Goal: Transaction & Acquisition: Purchase product/service

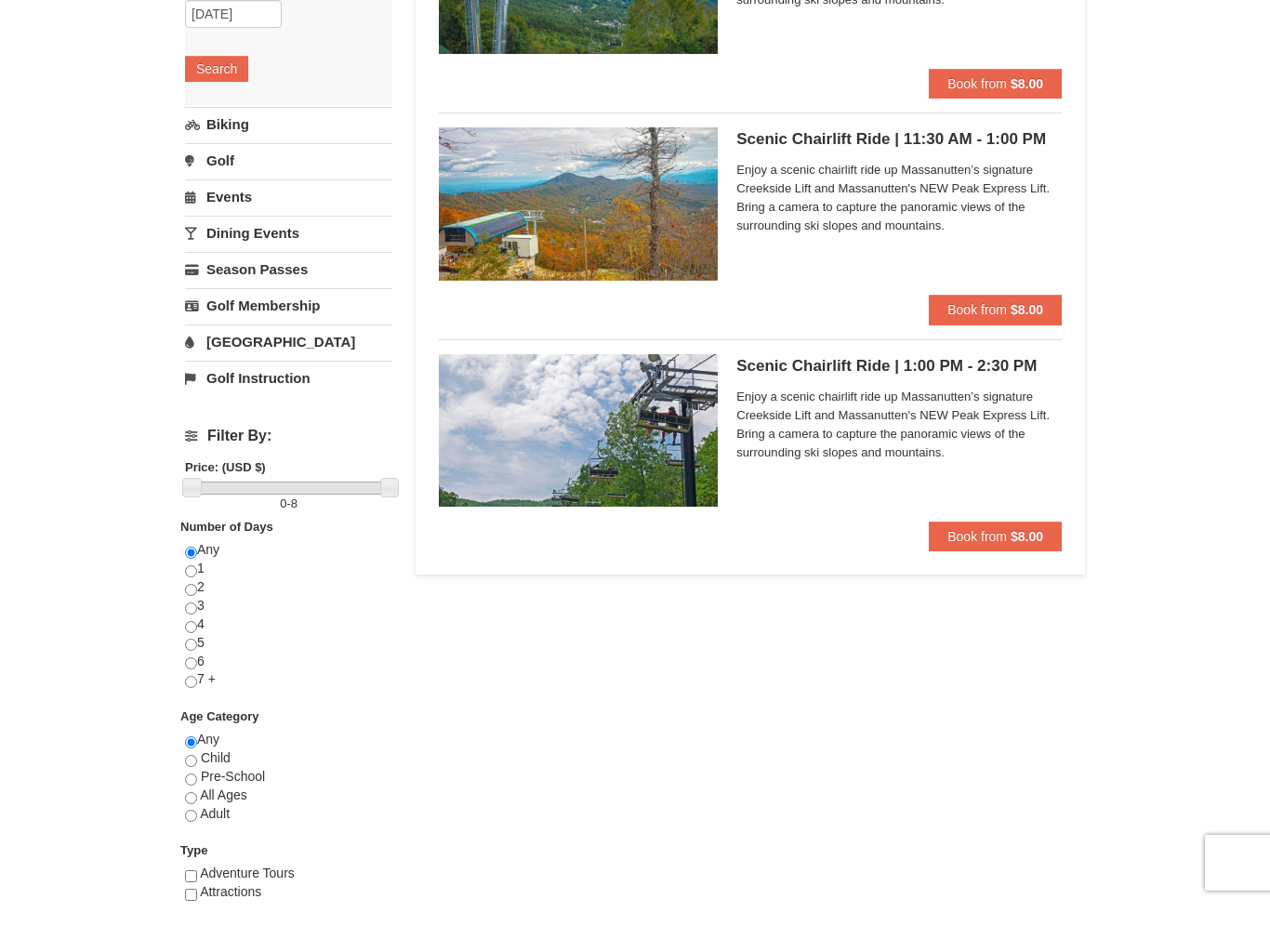
scroll to position [251, 0]
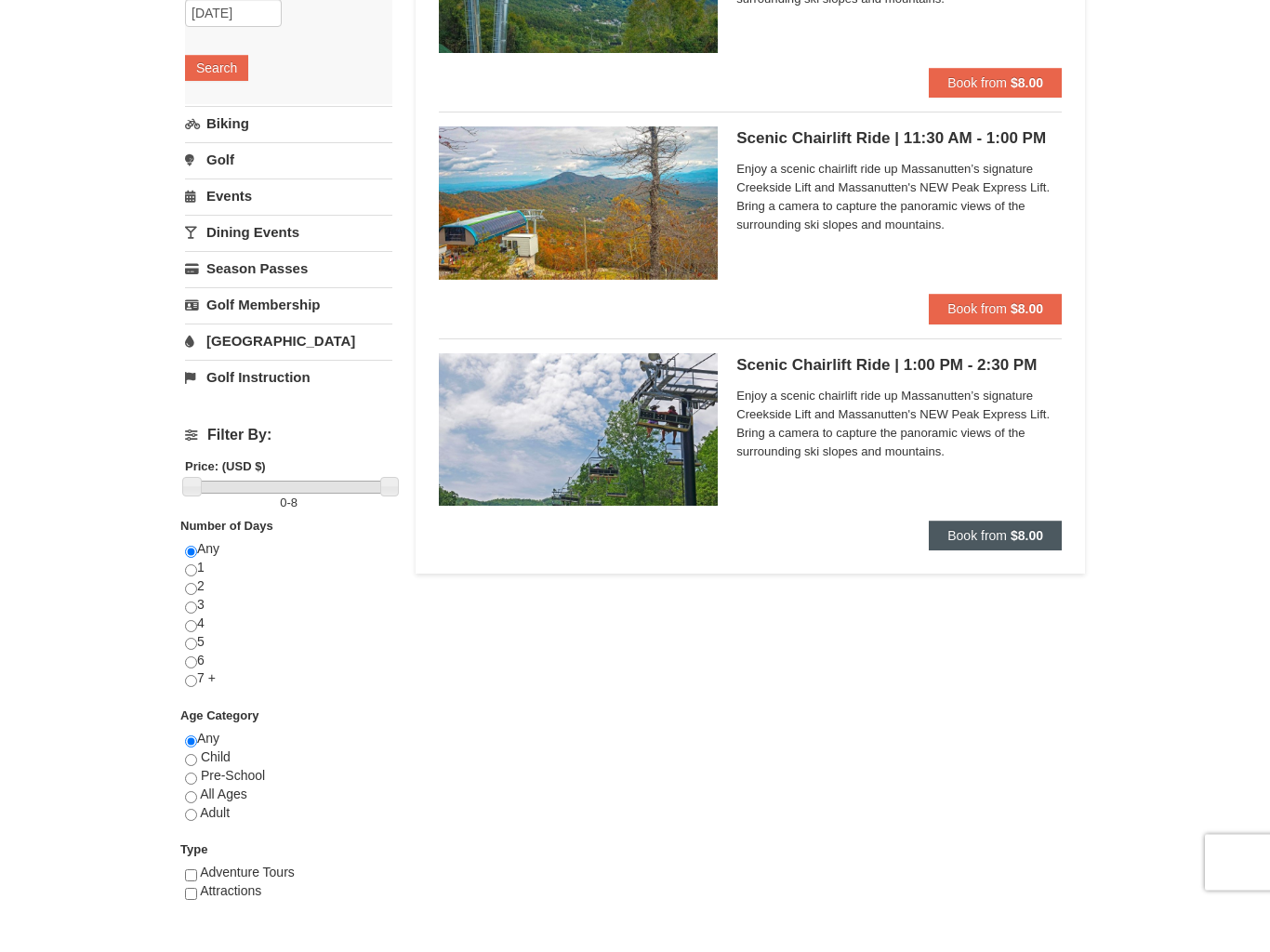
click at [1029, 577] on strong "$8.00" at bounding box center [1026, 584] width 32 height 15
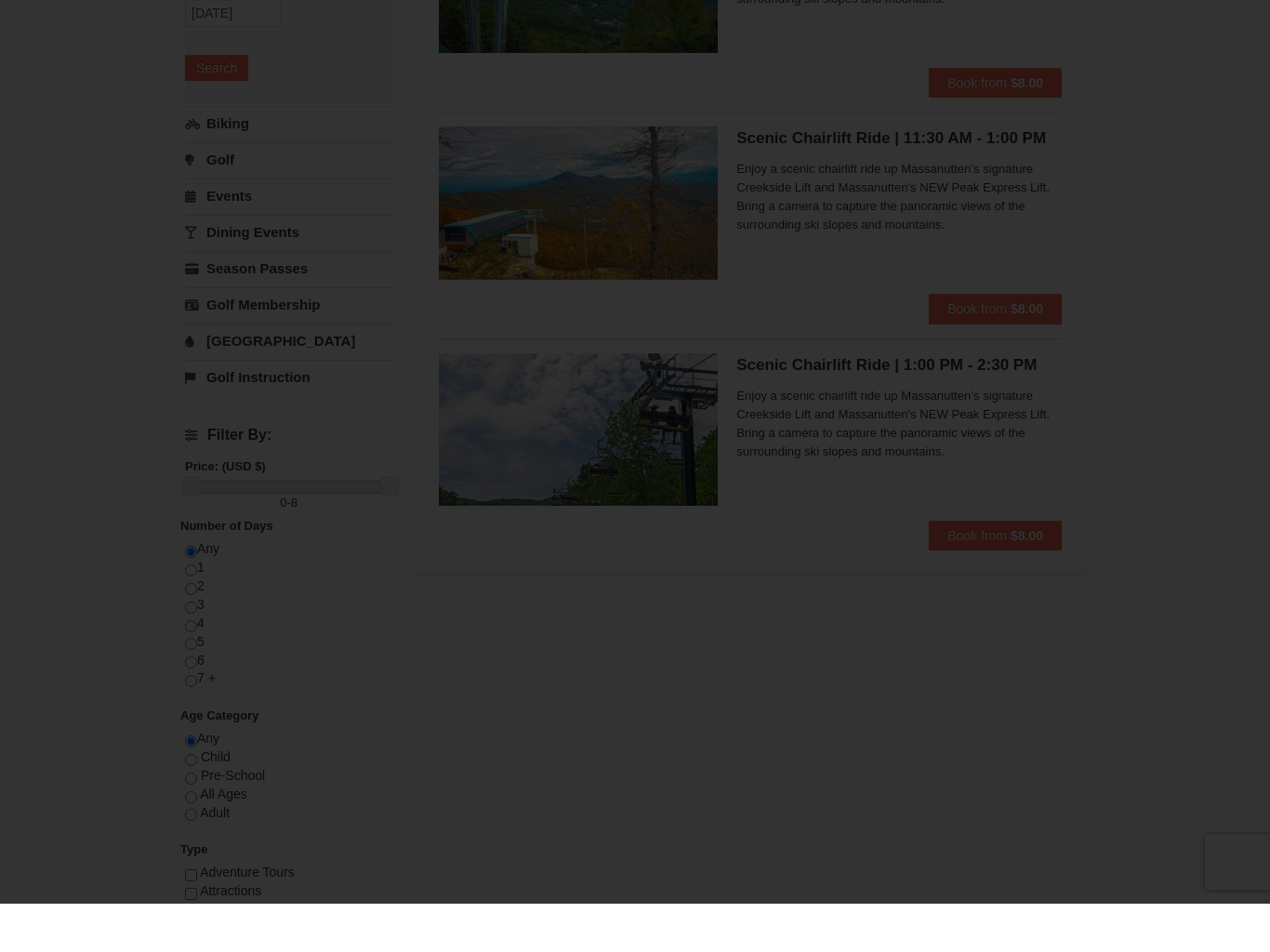
scroll to position [252, 0]
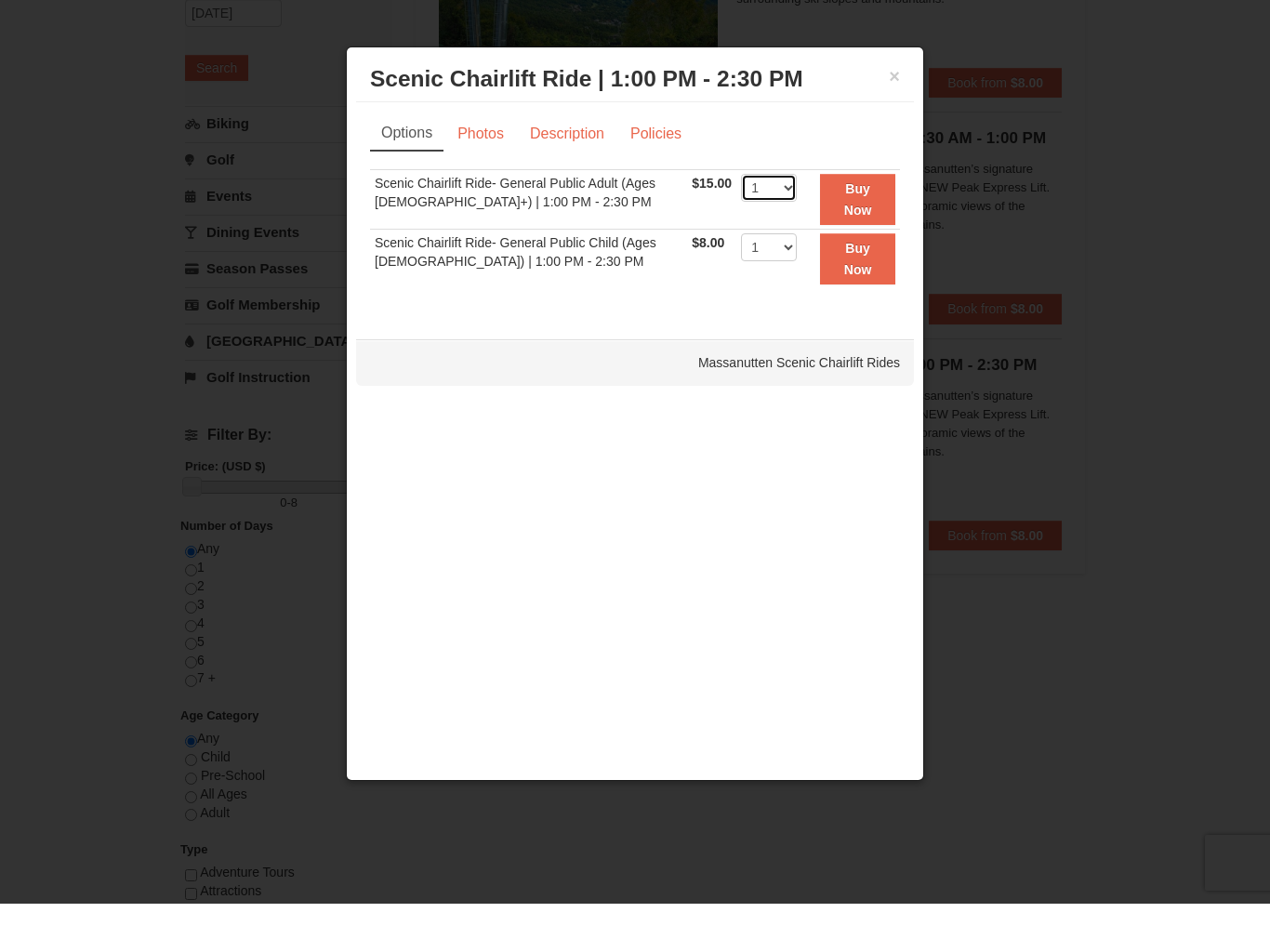
select select "2"
click at [863, 229] on strong "Buy Now" at bounding box center [858, 247] width 28 height 35
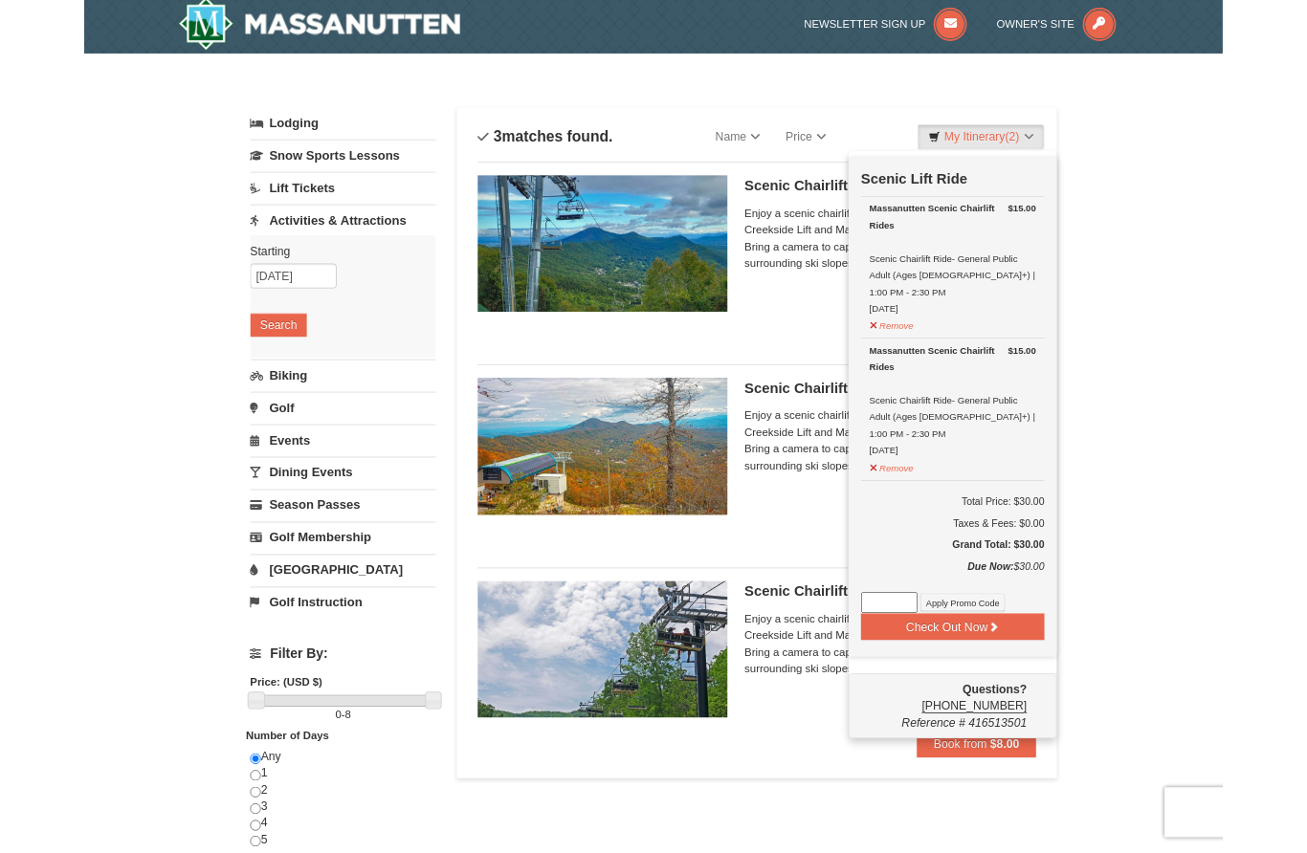
scroll to position [82, 0]
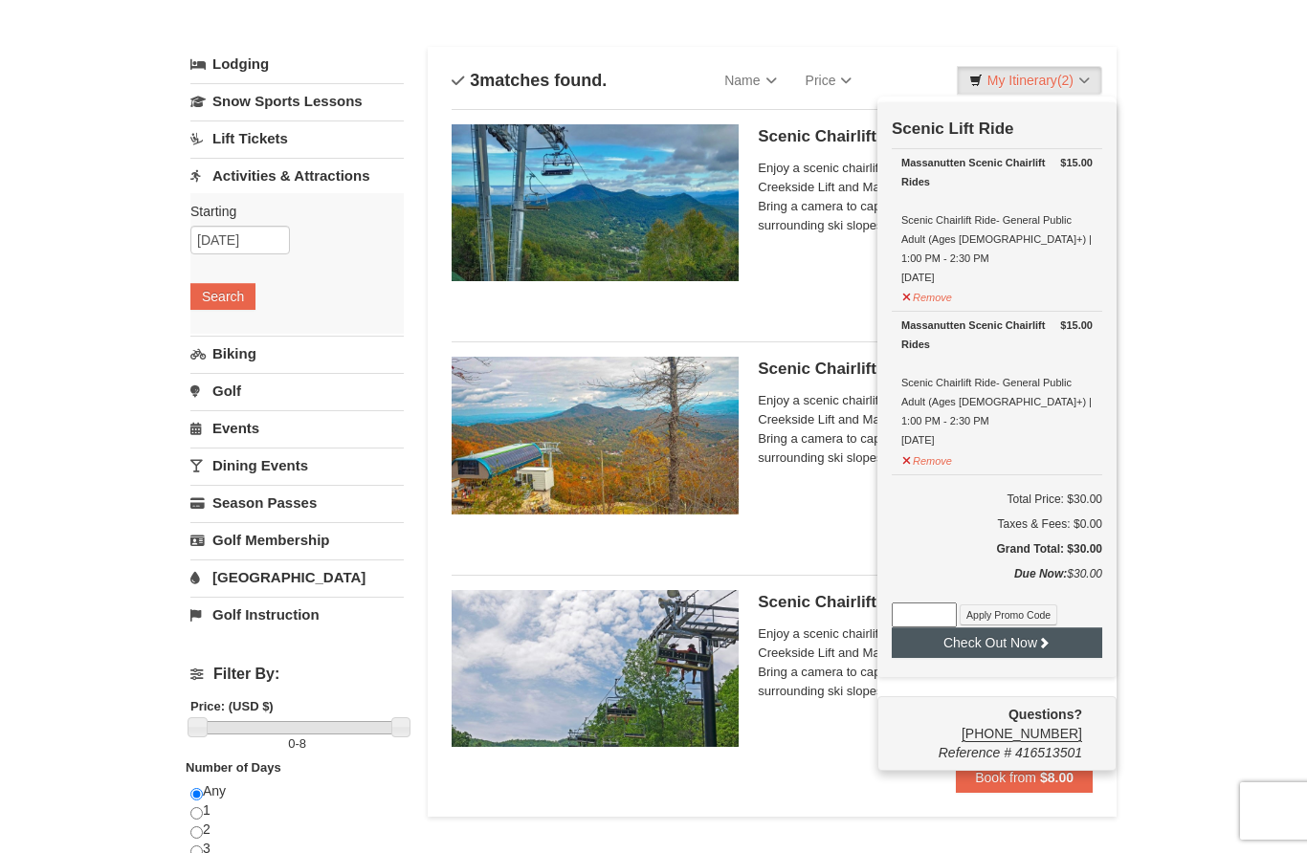
click at [1007, 628] on button "Check Out Now" at bounding box center [997, 643] width 210 height 31
click at [63, 104] on div "× Categories List Filter My Itinerary (2) Loading... Scenic Lift Ride $15.00 Ma…" at bounding box center [653, 684] width 1307 height 1398
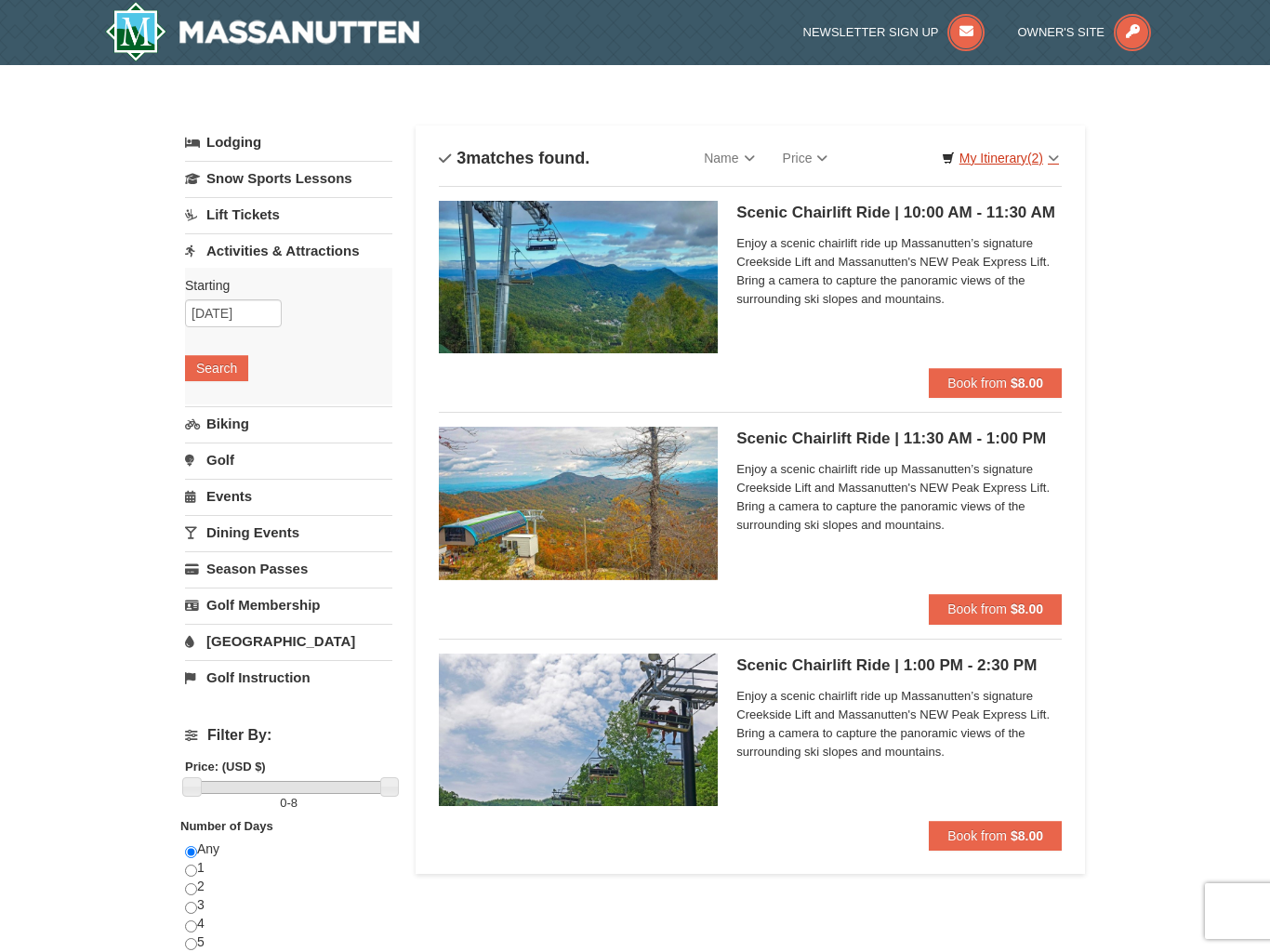
click at [1050, 161] on link "My Itinerary (2)" at bounding box center [1000, 157] width 141 height 28
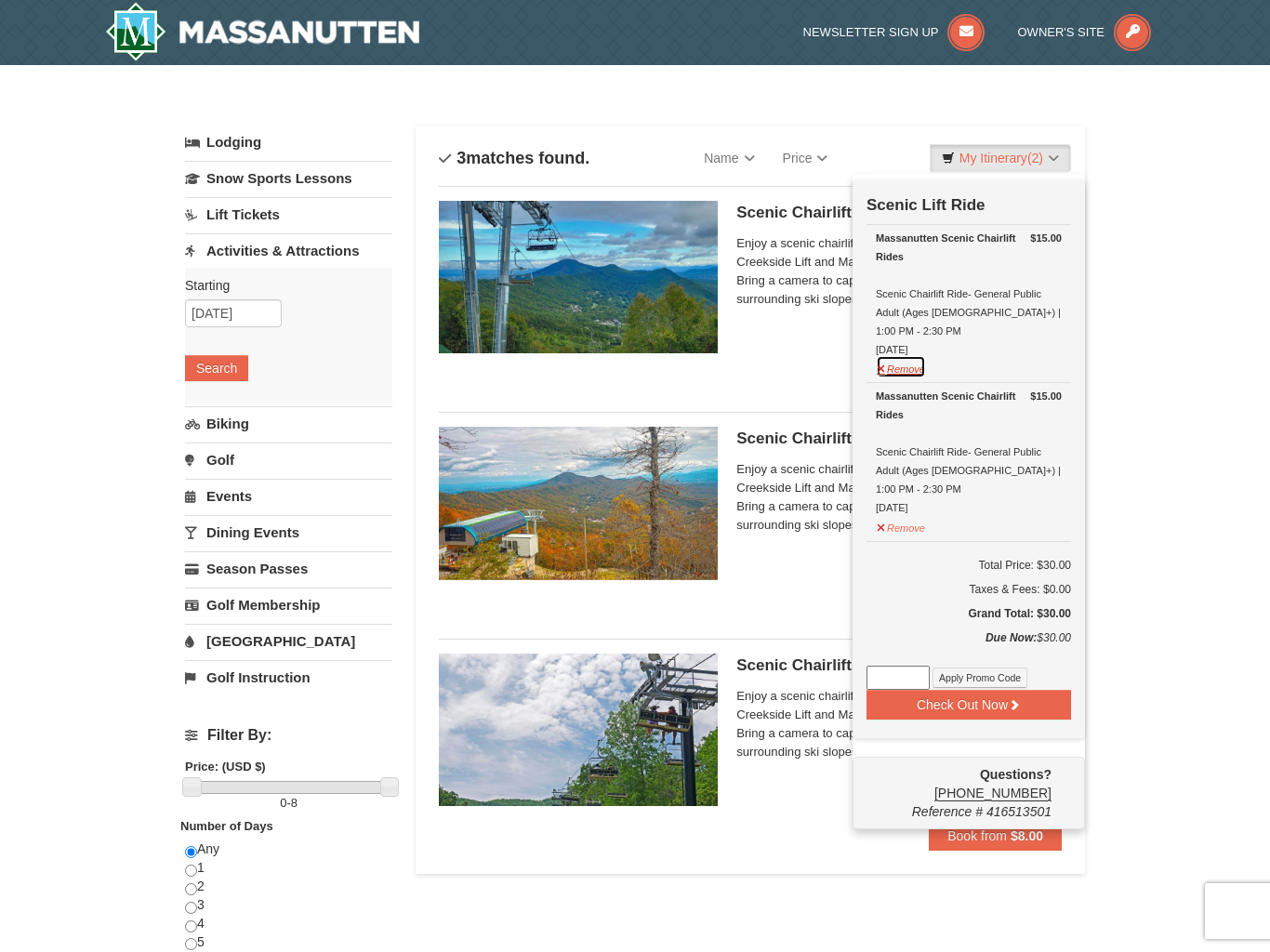
click at [910, 355] on button "Remove" at bounding box center [901, 366] width 51 height 23
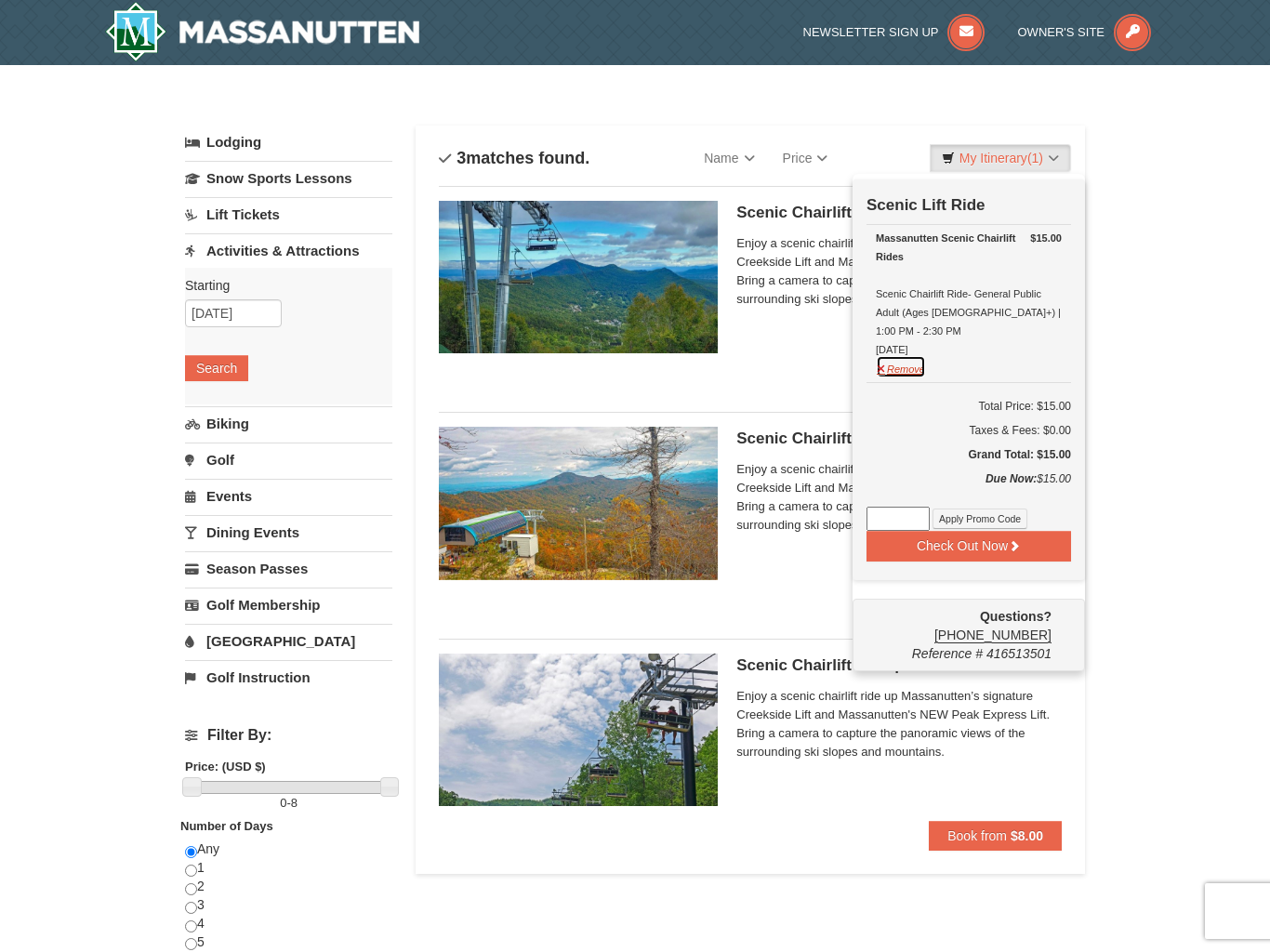
click at [911, 355] on button "Remove" at bounding box center [901, 366] width 51 height 23
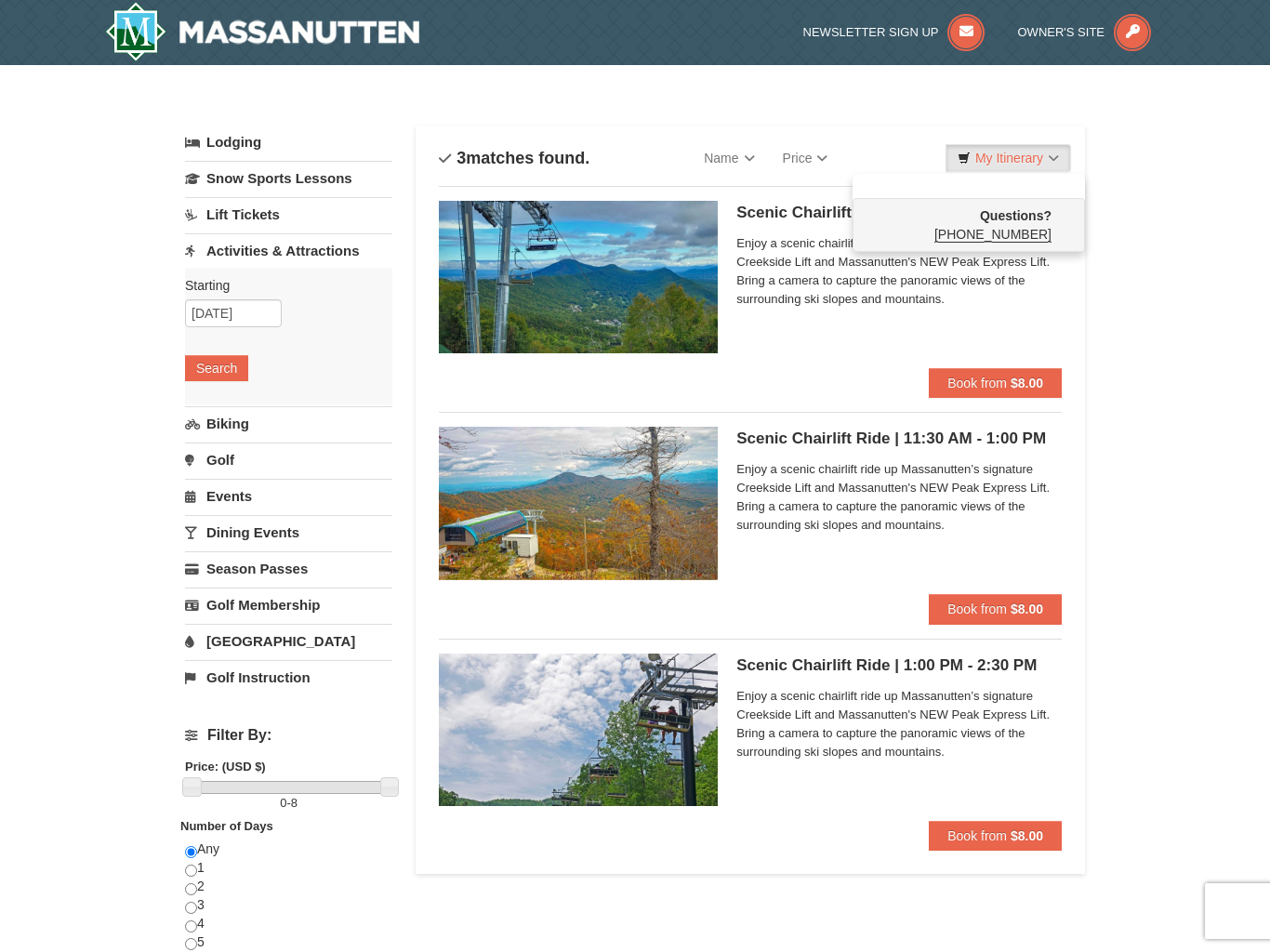
click at [1184, 392] on div at bounding box center [635, 476] width 1270 height 952
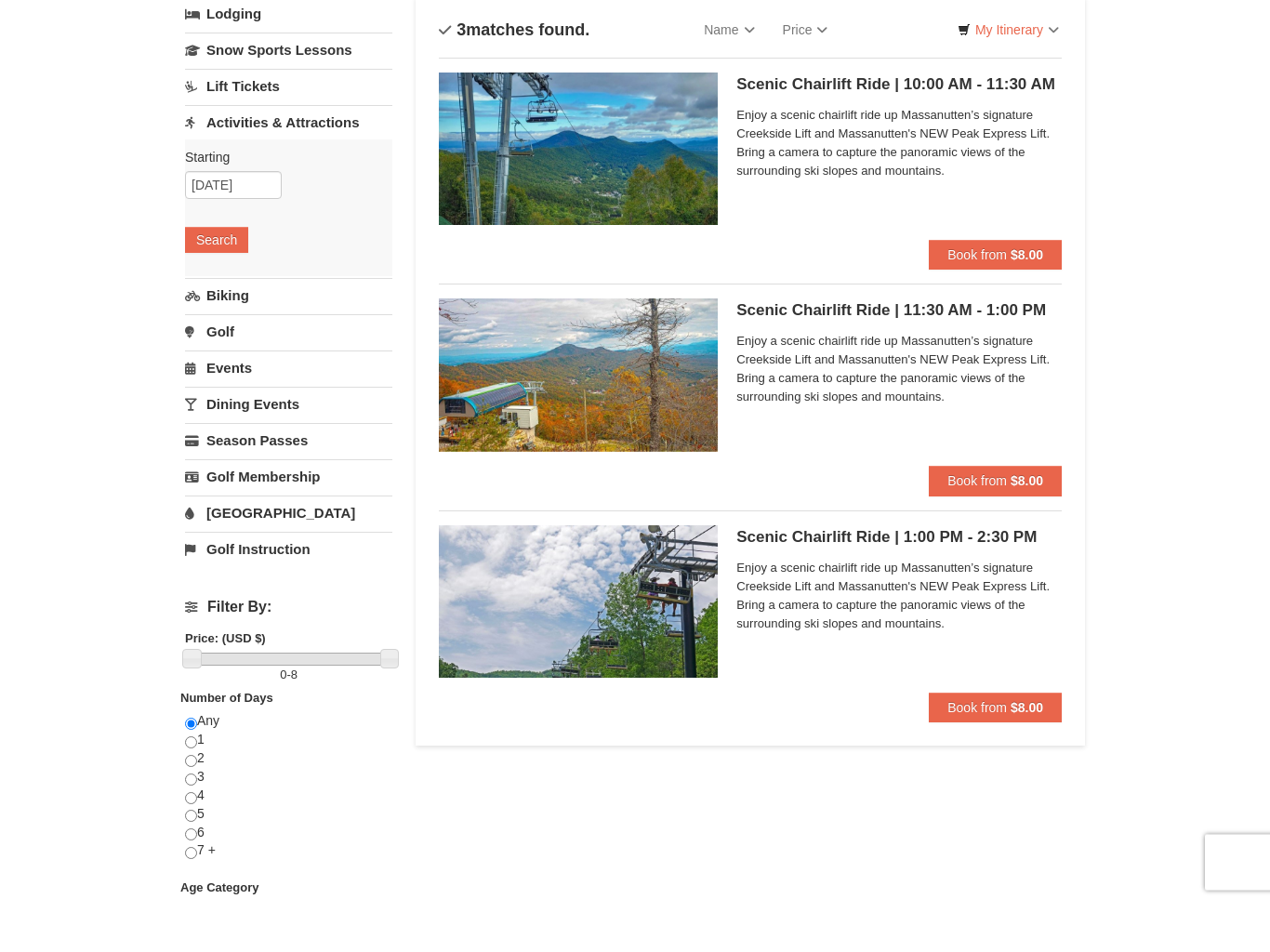
scroll to position [80, 0]
click at [1022, 522] on strong "$8.00" at bounding box center [1026, 528] width 32 height 15
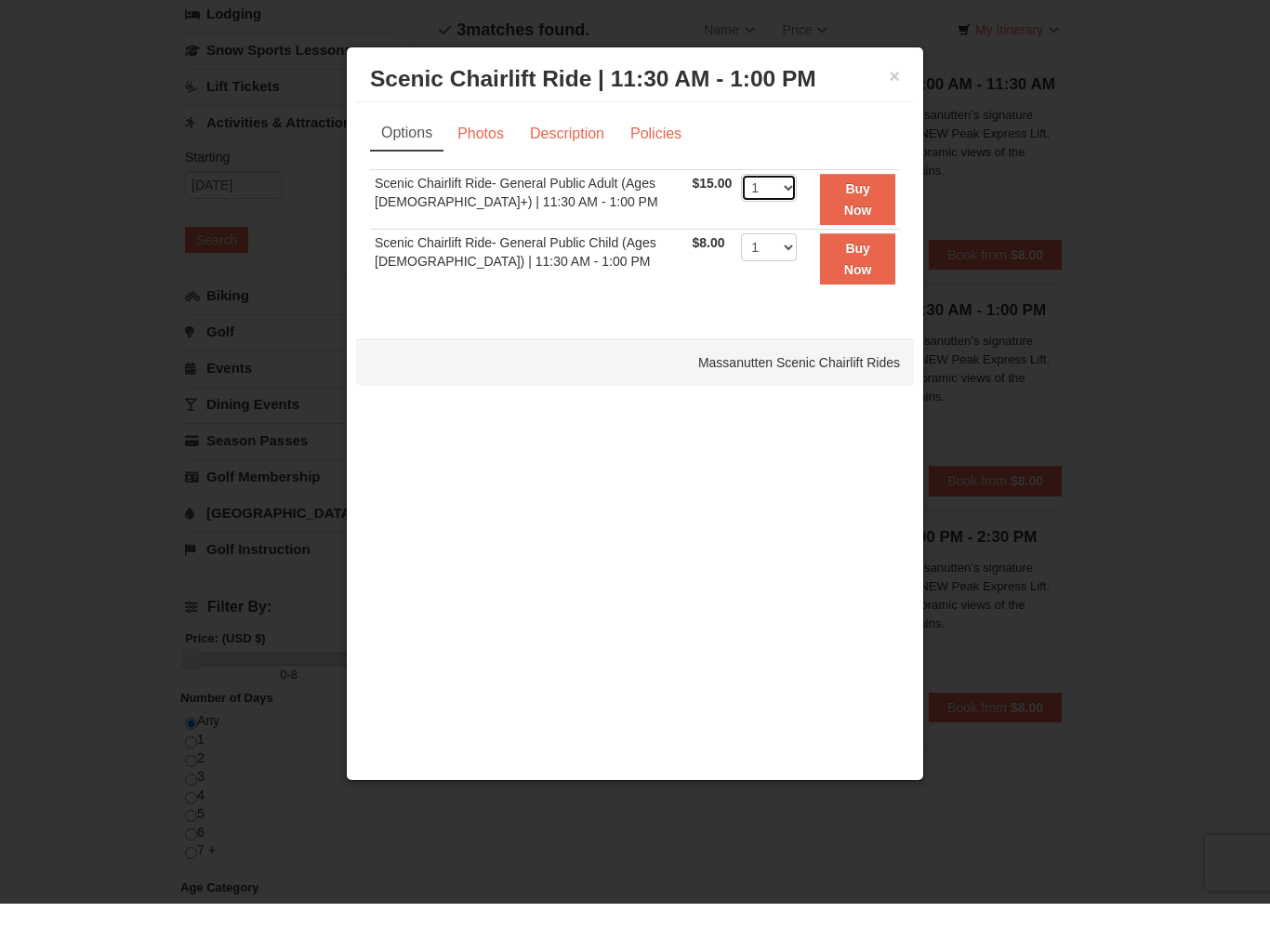
click at [797, 222] on select "1 2 3 4 5 6 7 8 9 10 11 12 13 14 15 16 17 18 19 20 21 22" at bounding box center [768, 236] width 55 height 28
select select "2"
click at [870, 229] on strong "Buy Now" at bounding box center [858, 247] width 28 height 35
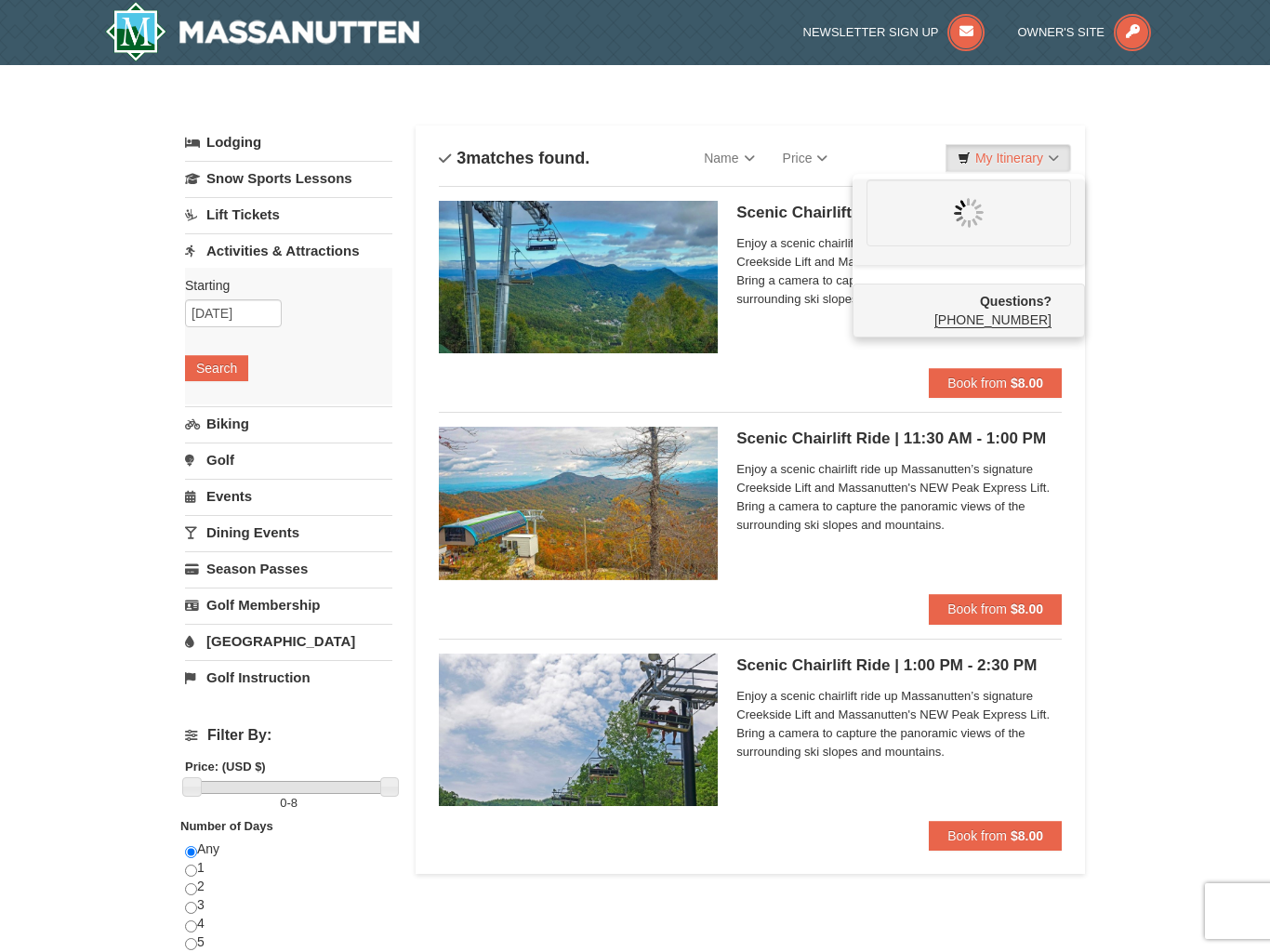
scroll to position [1, 0]
